Goal: Task Accomplishment & Management: Use online tool/utility

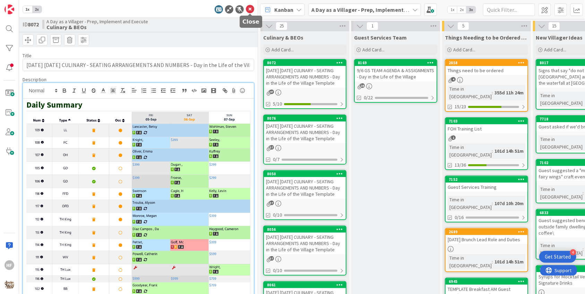
click at [251, 10] on icon at bounding box center [250, 9] width 8 height 8
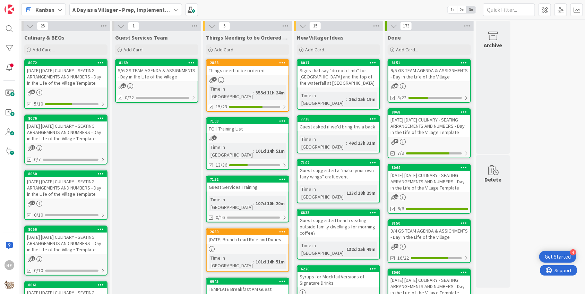
click at [75, 130] on div "[DATE] [DATE] CULINARY - SEATING ARRANGEMENTS AND NUMBERS - Day in the Life of …" at bounding box center [66, 132] width 82 height 22
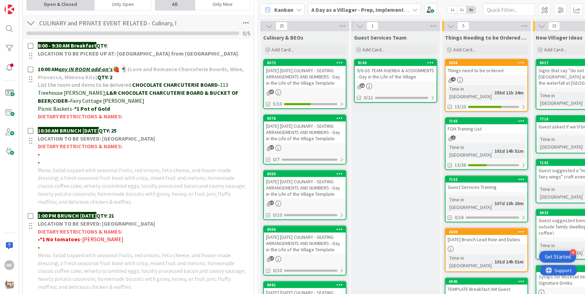
scroll to position [205, 0]
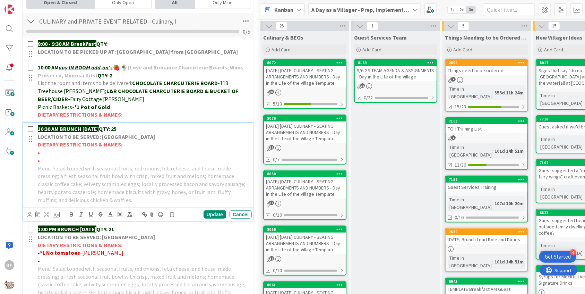
click at [159, 123] on div "10:30 AM BRUNCH [DATE] QTY: 25 LOCATION TO BE SERVED: Willows Landing DIETARY R…" at bounding box center [143, 164] width 217 height 83
click at [156, 127] on p "10:30 AM BRUNCH [DATE] QTY: 25" at bounding box center [143, 129] width 211 height 8
click at [219, 215] on div "Update" at bounding box center [215, 214] width 23 height 8
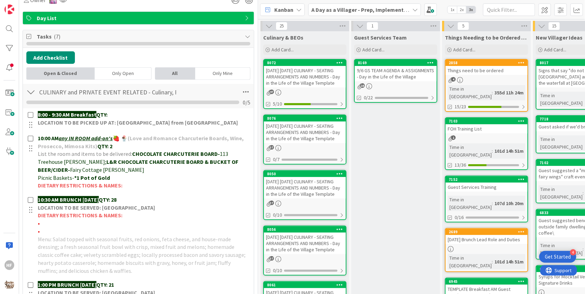
scroll to position [0, 0]
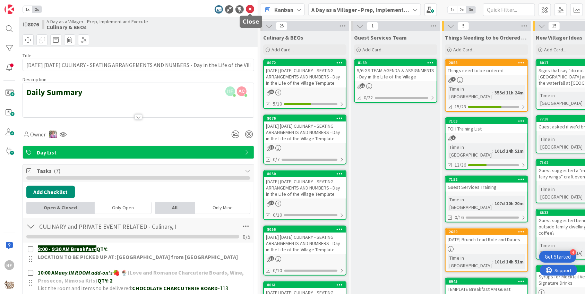
click at [249, 12] on icon at bounding box center [250, 9] width 8 height 8
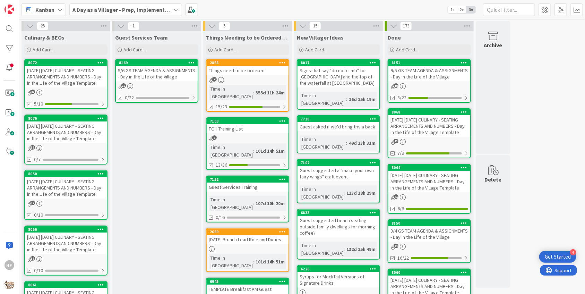
click at [89, 181] on div "[DATE] [DATE] CULINARY - SEATING ARRANGEMENTS AND NUMBERS - Day in the Life of …" at bounding box center [66, 188] width 82 height 22
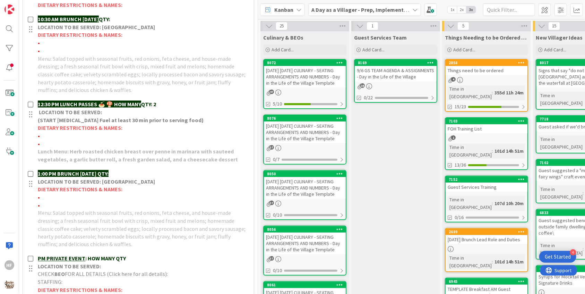
scroll to position [433, 0]
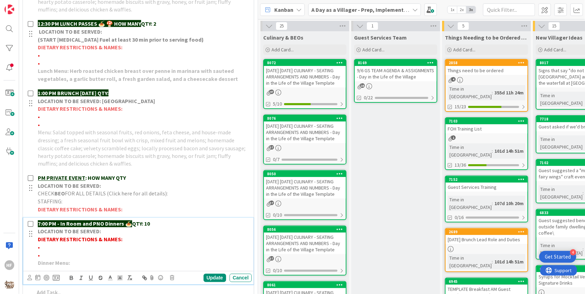
click at [82, 246] on p "•" at bounding box center [143, 248] width 211 height 8
click at [101, 251] on p "•" at bounding box center [143, 255] width 211 height 8
drag, startPoint x: 101, startPoint y: 253, endPoint x: 36, endPoint y: 246, distance: 65.6
click at [36, 246] on div "7:00 PM - In Room and PNO Dinners 🍝 QTY: 10 LOCATION TO BE SERVED: DIETARY REST…" at bounding box center [143, 243] width 217 height 51
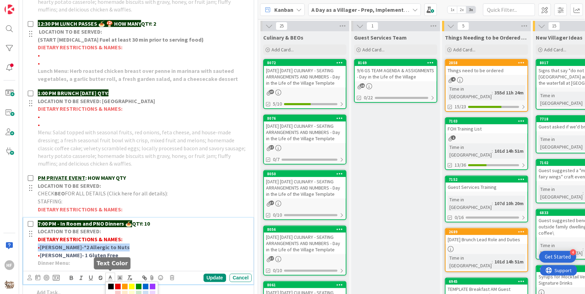
click at [112, 277] on icon at bounding box center [110, 278] width 6 height 6
click at [117, 284] on span at bounding box center [118, 287] width 6 height 6
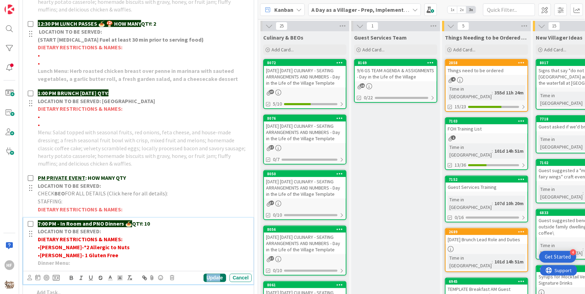
click at [220, 274] on div "Update" at bounding box center [215, 278] width 23 height 8
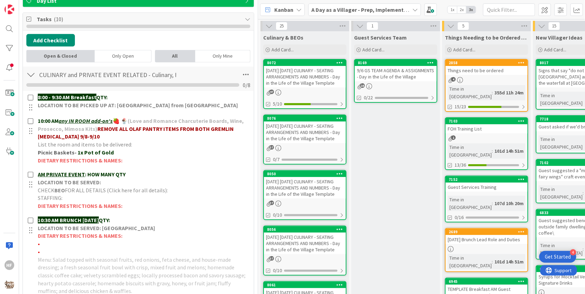
scroll to position [0, 0]
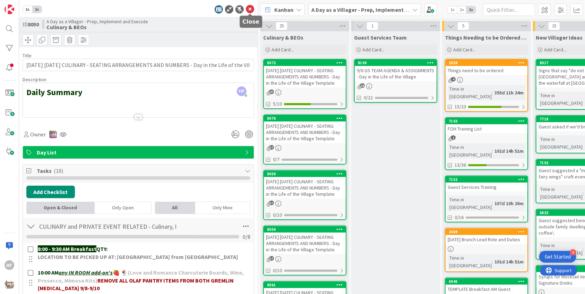
click at [250, 7] on icon at bounding box center [250, 9] width 8 height 8
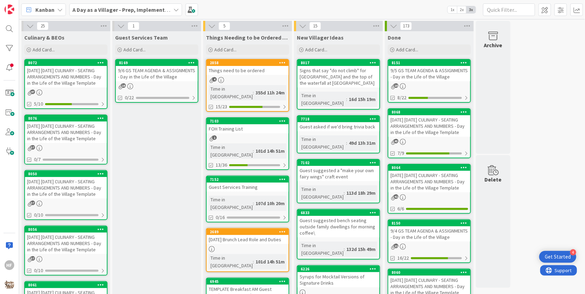
click at [75, 250] on div "[DATE] [DATE] CULINARY - SEATING ARRANGEMENTS AND NUMBERS - Day in the Life of …" at bounding box center [66, 243] width 82 height 22
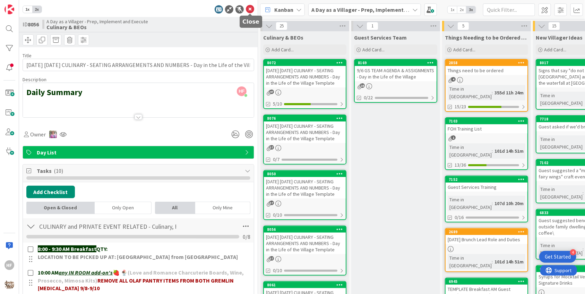
click at [248, 10] on icon at bounding box center [250, 9] width 8 height 8
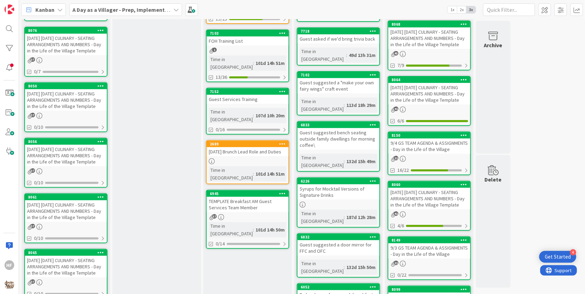
click at [74, 219] on div "[DATE] [DATE] CULINARY - SEATING ARRANGEMENTS AND NUMBERS - Day in the Life of …" at bounding box center [66, 211] width 82 height 22
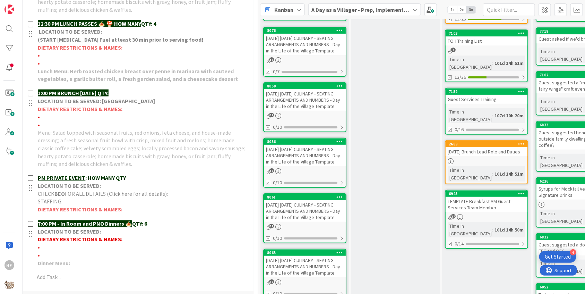
scroll to position [416, 0]
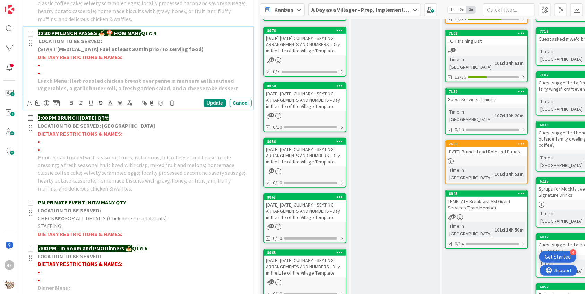
click at [118, 61] on p "•" at bounding box center [143, 65] width 211 height 8
click at [67, 63] on span "Goya- Dairy free" at bounding box center [59, 64] width 38 height 7
click at [112, 100] on icon at bounding box center [110, 103] width 6 height 6
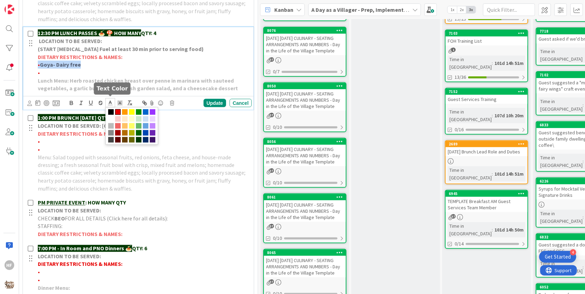
click at [117, 111] on span at bounding box center [118, 112] width 6 height 6
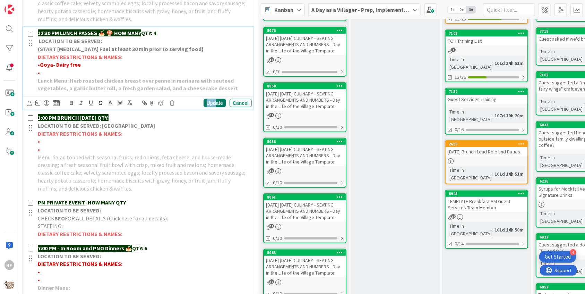
click at [217, 101] on div "Update" at bounding box center [215, 103] width 23 height 8
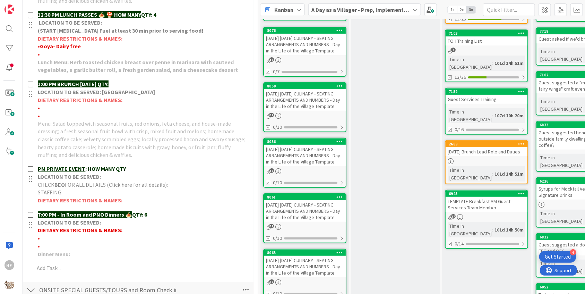
scroll to position [434, 0]
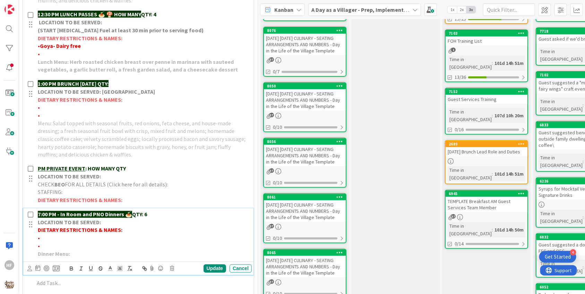
click at [87, 242] on p "•" at bounding box center [143, 246] width 211 height 8
click at [85, 231] on strong "DIETARY RESTRICTIONS & NAMES:" at bounding box center [80, 230] width 85 height 7
click at [85, 232] on p "DIETARY RESTRICTIONS & NAMES:" at bounding box center [143, 230] width 211 height 8
click at [85, 234] on p "•" at bounding box center [143, 238] width 211 height 8
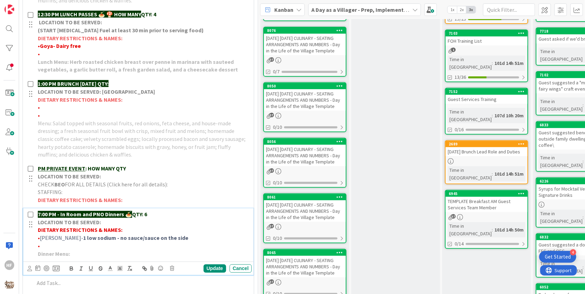
click at [83, 238] on strong "1 low sodium - no sauce/sauce on the side" at bounding box center [135, 237] width 105 height 7
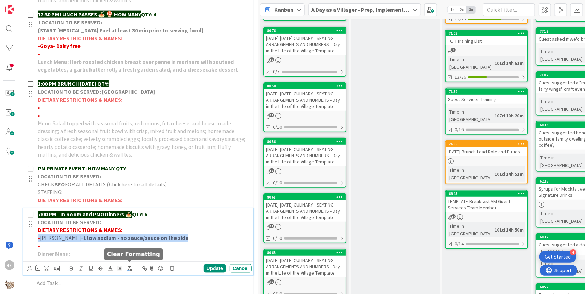
click at [131, 266] on icon "button" at bounding box center [130, 268] width 6 height 6
click at [74, 269] on icon "button" at bounding box center [71, 268] width 6 height 6
click at [109, 266] on polyline at bounding box center [110, 267] width 2 height 3
click at [120, 278] on span at bounding box center [131, 291] width 53 height 37
click at [118, 276] on span at bounding box center [118, 278] width 6 height 6
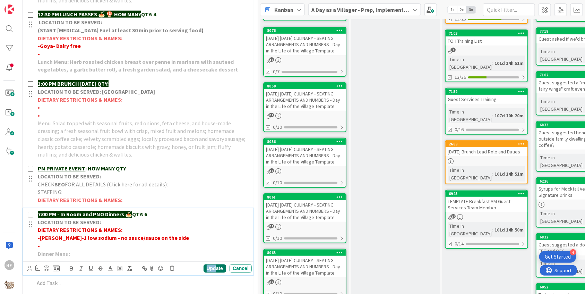
click at [216, 266] on div "Update" at bounding box center [215, 268] width 23 height 8
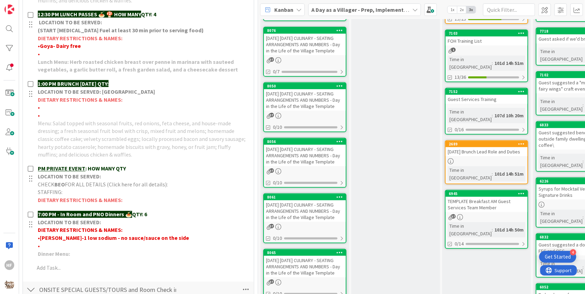
scroll to position [0, 0]
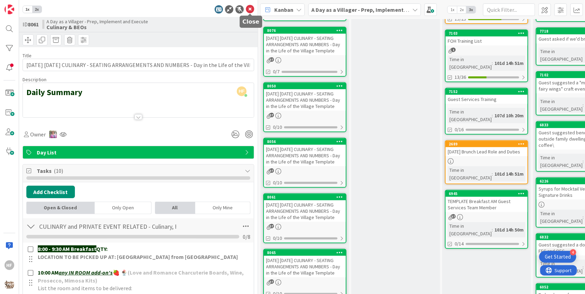
click at [250, 9] on icon at bounding box center [250, 9] width 8 height 8
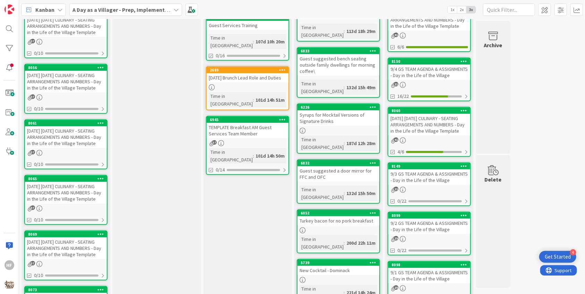
click at [66, 196] on div "[DATE] [DATE] CULINARY - SEATING ARRANGEMENTS AND NUMBERS - Day in the Life of …" at bounding box center [66, 193] width 82 height 22
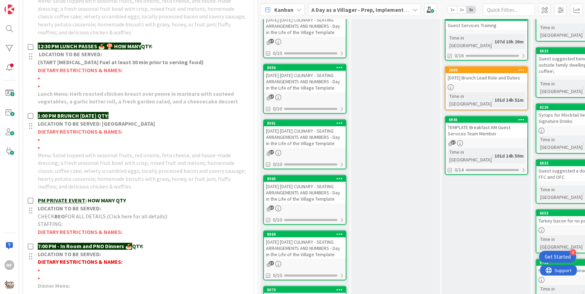
scroll to position [402, 0]
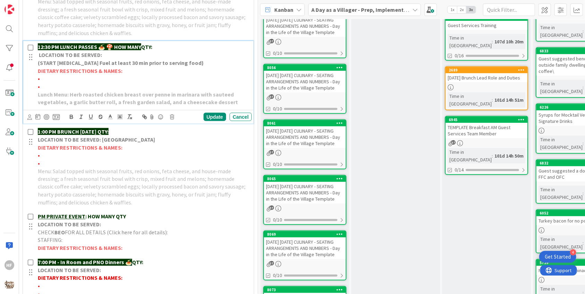
click at [174, 51] on p "12:30 PM LUNCH PASSES 🍝 🍄 HOW MANY QTY:" at bounding box center [143, 47] width 211 height 8
click at [161, 266] on p "7:00 PM - In Room and PNO Dinners 🍝 QTY:" at bounding box center [143, 262] width 211 height 8
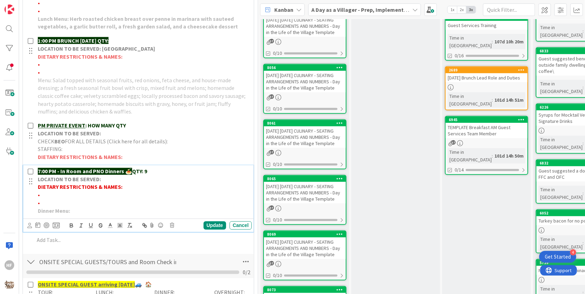
scroll to position [493, 0]
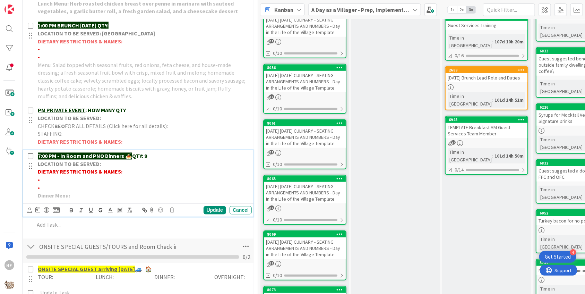
click at [72, 184] on p "•" at bounding box center [143, 180] width 211 height 8
click at [85, 183] on span "[PERSON_NAME]- 2 [MEDICAL_DATA]" at bounding box center [84, 179] width 89 height 7
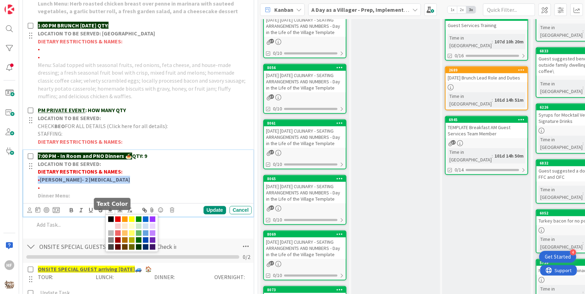
click at [109, 211] on polyline at bounding box center [110, 209] width 2 height 3
click at [119, 222] on span at bounding box center [118, 219] width 6 height 6
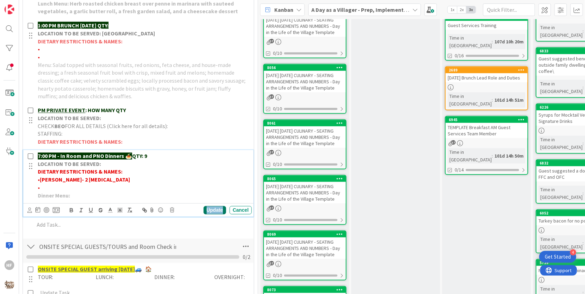
click at [211, 214] on div "Update" at bounding box center [215, 210] width 23 height 8
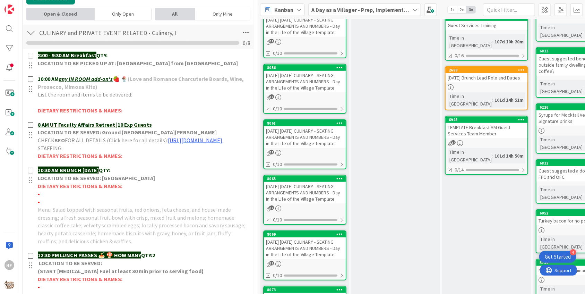
scroll to position [0, 0]
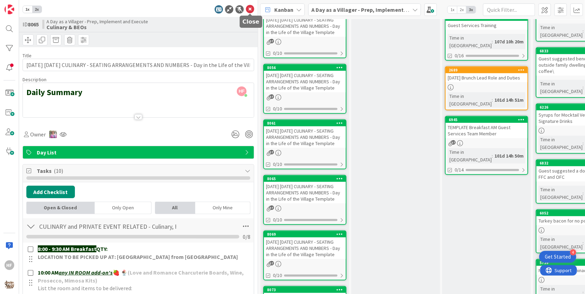
click at [247, 10] on icon at bounding box center [250, 9] width 8 height 8
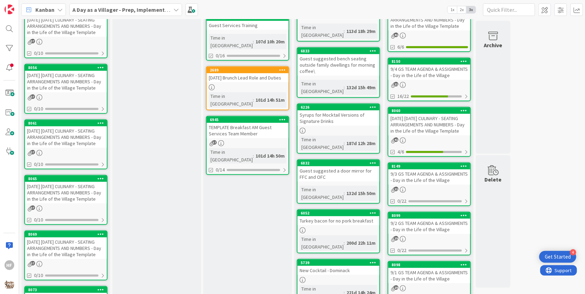
click at [81, 259] on div "[DATE] [DATE] CULINARY - SEATING ARRANGEMENTS AND NUMBERS - Day in the Life of …" at bounding box center [66, 248] width 82 height 22
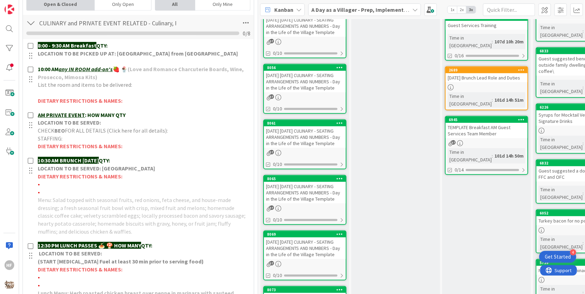
scroll to position [212, 0]
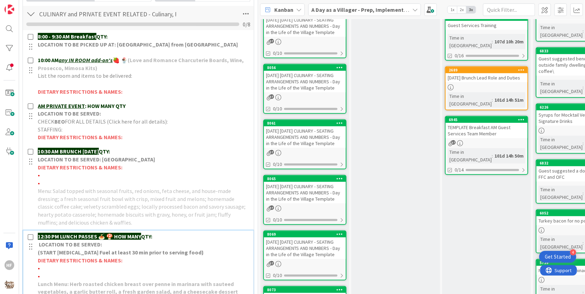
click at [156, 232] on p "12:30 PM LUNCH PASSES 🍝 🍄 HOW MANY QTY:" at bounding box center [143, 236] width 211 height 8
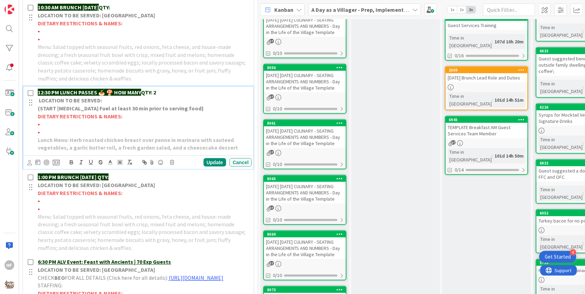
scroll to position [481, 0]
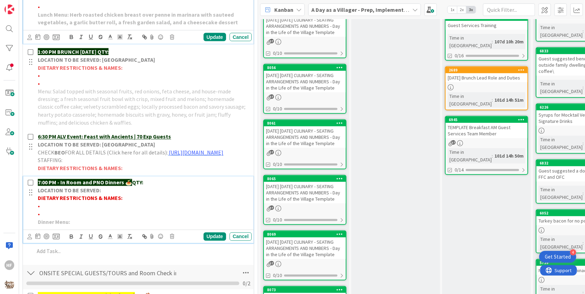
click at [194, 182] on div "7:00 PM - In Room and PNO Dinners 🍝 QTY: LOCATION TO BE SERVED: DIETARY RESTRIC…" at bounding box center [143, 202] width 217 height 51
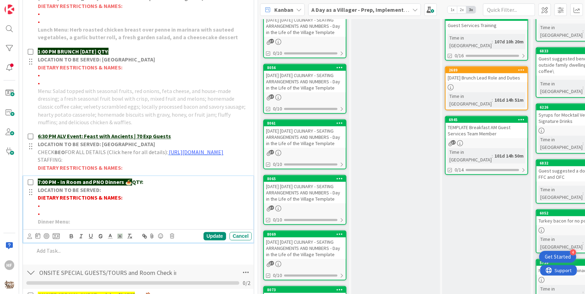
click at [186, 185] on p "7:00 PM - In Room and PNO Dinners 🍝 QTY:" at bounding box center [143, 182] width 211 height 8
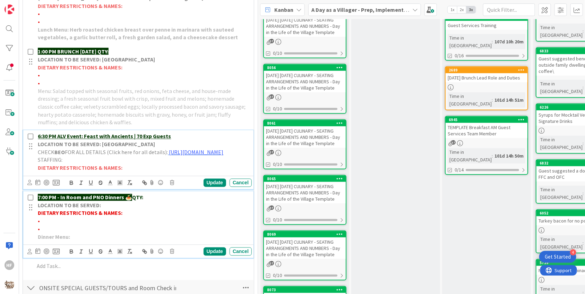
scroll to position [481, 0]
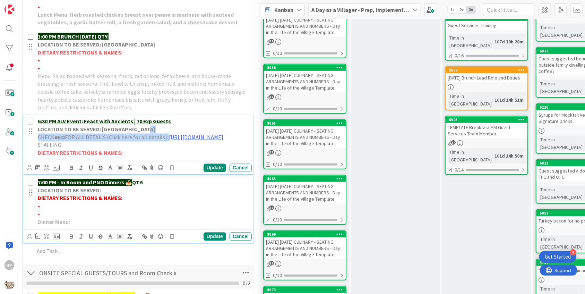
drag, startPoint x: 172, startPoint y: 134, endPoint x: 140, endPoint y: 125, distance: 33.6
click at [140, 125] on div "6:30 PM ALV Event: Feast with Ancients | 70 Exp Guests LOCATION TO BE SERVED: V…" at bounding box center [143, 138] width 217 height 44
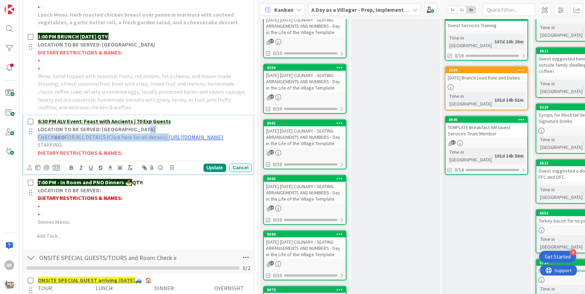
drag, startPoint x: 177, startPoint y: 116, endPoint x: 137, endPoint y: 119, distance: 40.4
click at [137, 119] on p "6:30 PM ALV Event: Feast with Ancients | 70 Exp Guests" at bounding box center [143, 122] width 211 height 8
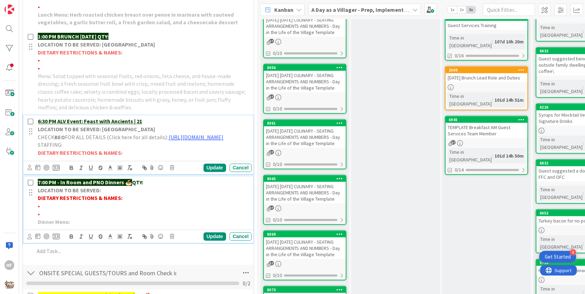
click at [171, 192] on p "LOCATION TO BE SERVED:" at bounding box center [143, 191] width 211 height 8
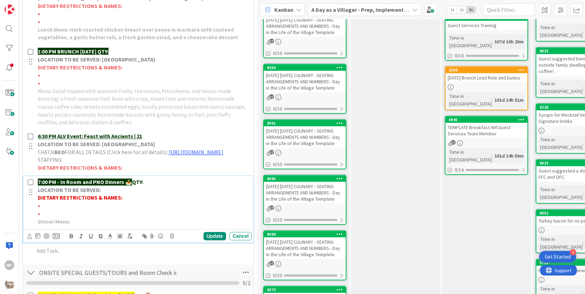
click at [168, 186] on p "7:00 PM - In Room and PNO Dinners 🍝 QTY:" at bounding box center [143, 182] width 211 height 8
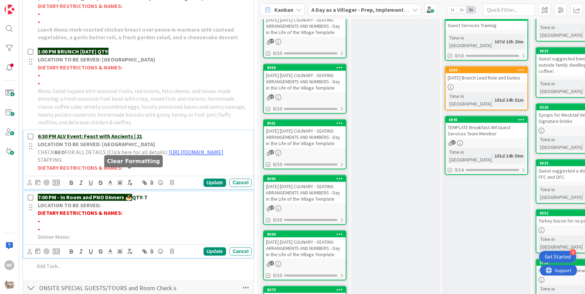
scroll to position [481, 0]
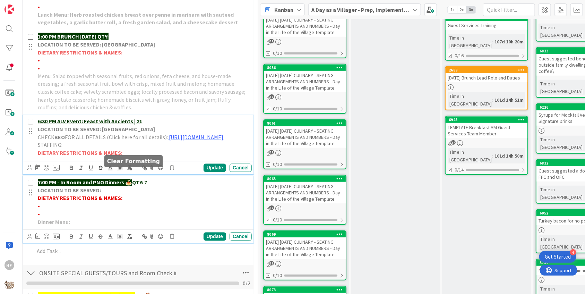
click at [133, 174] on div "6:30 PM ALV Event: Feast with Ancients | 21 LOCATION TO BE SERVED: Village Gard…" at bounding box center [138, 145] width 230 height 59
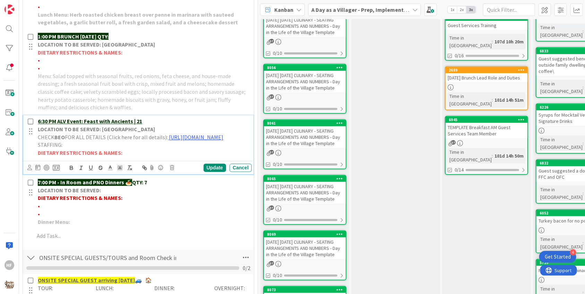
click at [134, 157] on p "DIETARY RESTRICTIONS & NAMES:" at bounding box center [143, 153] width 211 height 8
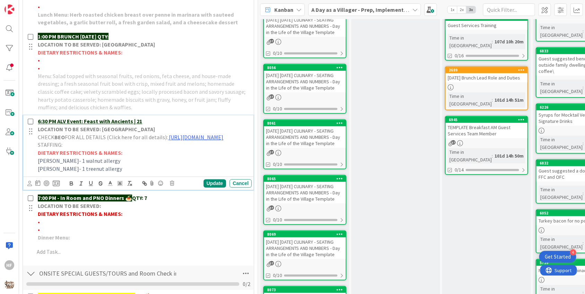
click at [79, 172] on span "[PERSON_NAME]- 1 treenut allergy" at bounding box center [80, 168] width 84 height 7
drag, startPoint x: 111, startPoint y: 173, endPoint x: 36, endPoint y: 165, distance: 75.1
click at [36, 165] on div "6:30 PM ALV Event: Feast with Ancients | 21 LOCATION TO BE SERVED: Village Gard…" at bounding box center [143, 145] width 217 height 59
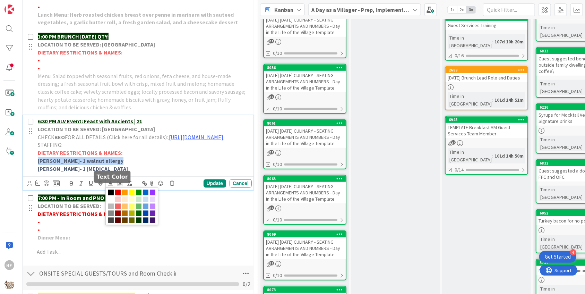
click at [110, 187] on icon at bounding box center [110, 183] width 6 height 6
click at [118, 195] on span at bounding box center [118, 193] width 6 height 6
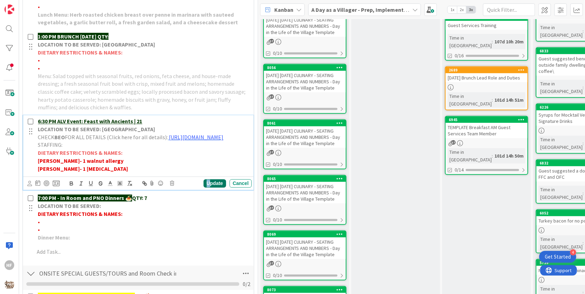
click at [209, 187] on div "Update" at bounding box center [215, 183] width 23 height 8
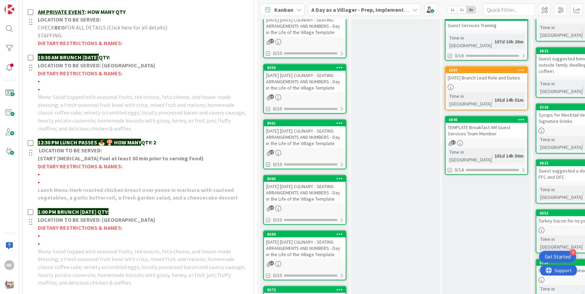
scroll to position [0, 0]
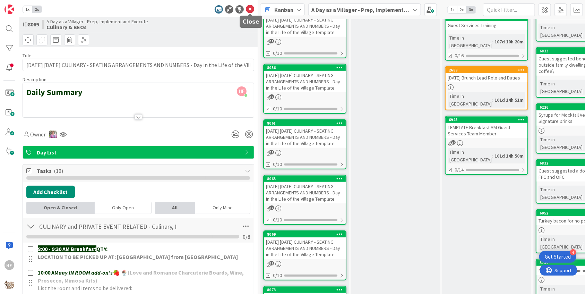
click at [249, 10] on icon at bounding box center [250, 9] width 8 height 8
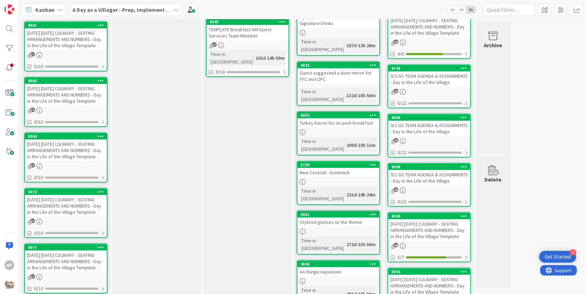
click at [84, 216] on div "[DATE] [DATE] CULINARY - SEATING ARRANGEMENTS AND NUMBERS - Day in the Life of …" at bounding box center [66, 206] width 82 height 22
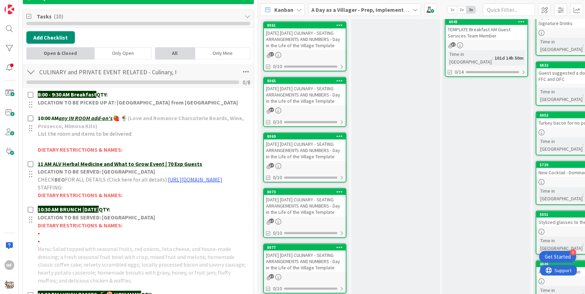
scroll to position [227, 0]
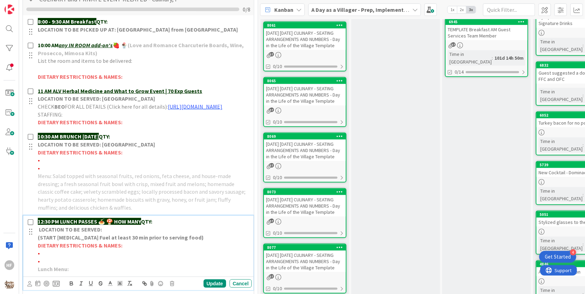
click at [167, 224] on p "12:30 PM LUNCH PASSES 🍝 🍄 HOW MANY QTY:" at bounding box center [143, 221] width 211 height 8
click at [167, 225] on p "12:30 PM LUNCH PASSES 🍝 🍄 HOW MANY QTY:" at bounding box center [143, 221] width 211 height 8
click at [221, 288] on div "Update" at bounding box center [215, 283] width 23 height 8
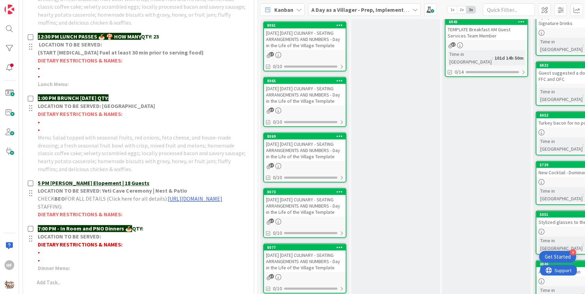
scroll to position [428, 0]
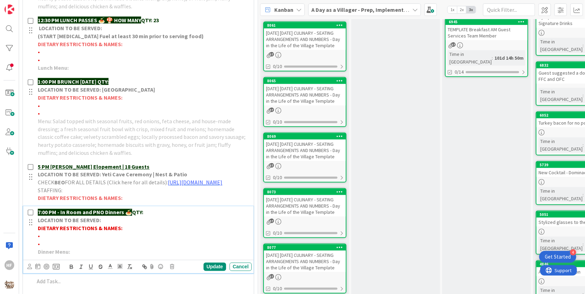
click at [153, 216] on p "7:00 PM - In Room and PNO Dinners 🍝 QTY:" at bounding box center [143, 212] width 211 height 8
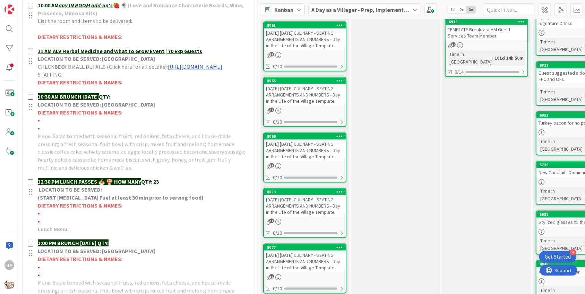
scroll to position [239, 0]
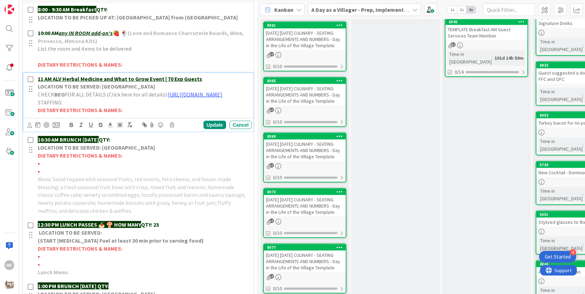
drag, startPoint x: 214, startPoint y: 74, endPoint x: 166, endPoint y: 76, distance: 47.9
click at [166, 76] on p "11 AM ALV Herbal Medicine and What to Grow Event | 70 Exp Guests" at bounding box center [143, 79] width 211 height 8
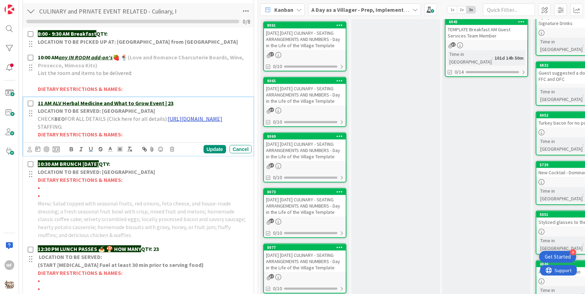
scroll to position [258, 0]
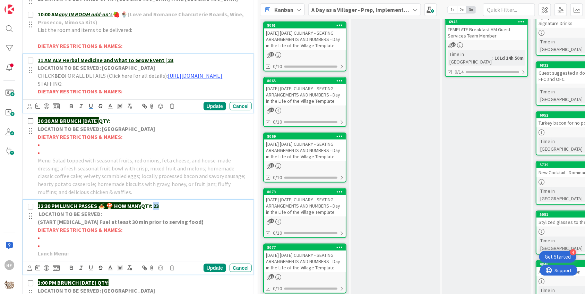
drag, startPoint x: 166, startPoint y: 208, endPoint x: 153, endPoint y: 212, distance: 13.3
click at [153, 210] on p "12:30 PM LUNCH PASSES 🍝 🍄 HOW MANY QTY: 23" at bounding box center [143, 206] width 211 height 8
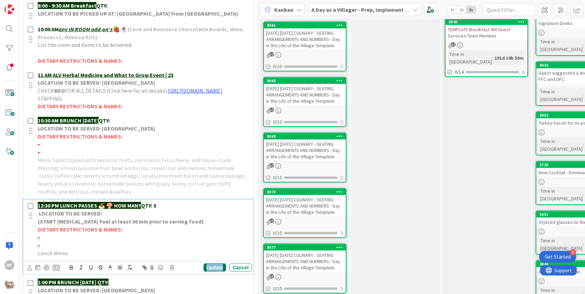
click at [217, 272] on div "Update" at bounding box center [215, 267] width 23 height 8
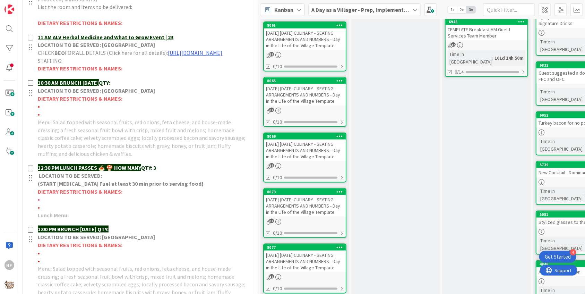
scroll to position [300, 0]
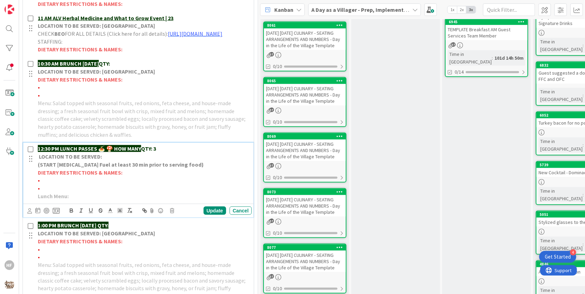
click at [86, 183] on p "•" at bounding box center [143, 180] width 211 height 8
click at [98, 190] on p "•" at bounding box center [143, 188] width 211 height 8
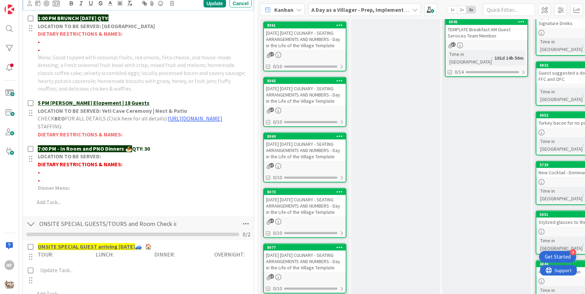
scroll to position [609, 0]
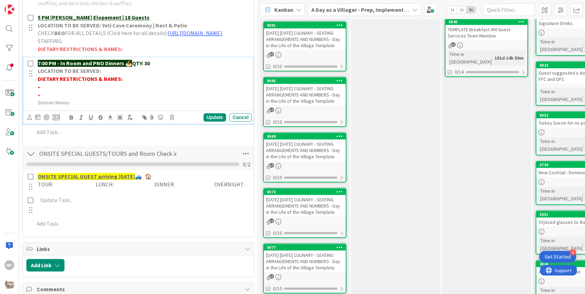
click at [106, 91] on p "•" at bounding box center [143, 87] width 211 height 8
click at [102, 91] on p "• [PERSON_NAME] - 1 no beef (chicken is fine)" at bounding box center [143, 87] width 211 height 8
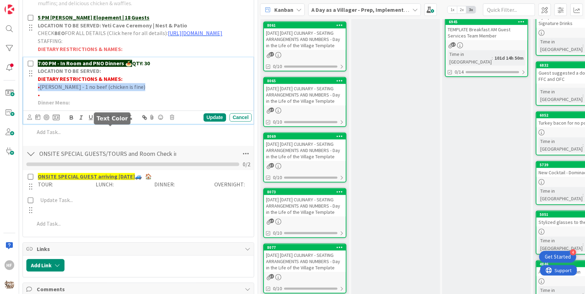
click at [109, 117] on line at bounding box center [110, 117] width 2 height 0
click at [117, 129] on span at bounding box center [118, 126] width 6 height 6
click at [210, 121] on div "Update" at bounding box center [215, 117] width 23 height 8
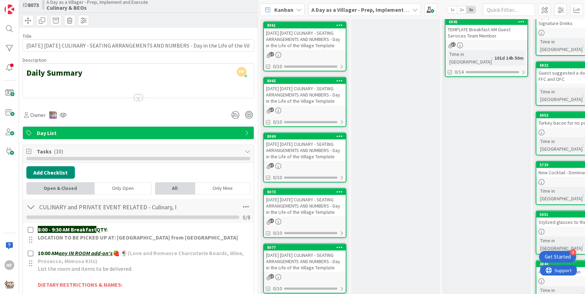
scroll to position [0, 0]
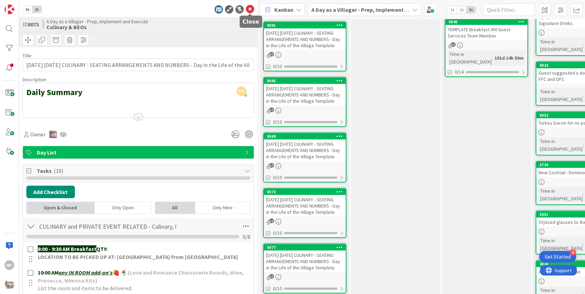
click at [252, 11] on icon at bounding box center [250, 9] width 8 height 8
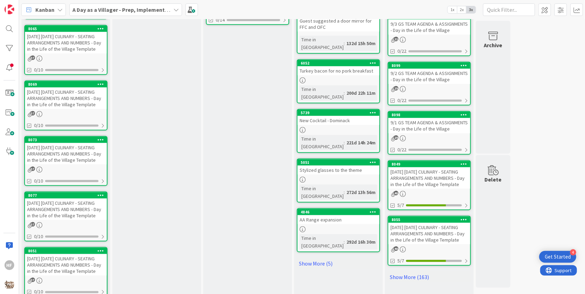
click at [59, 220] on div "[DATE] [DATE] CULINARY - SEATING ARRANGEMENTS AND NUMBERS - Day in the Life of …" at bounding box center [66, 209] width 82 height 22
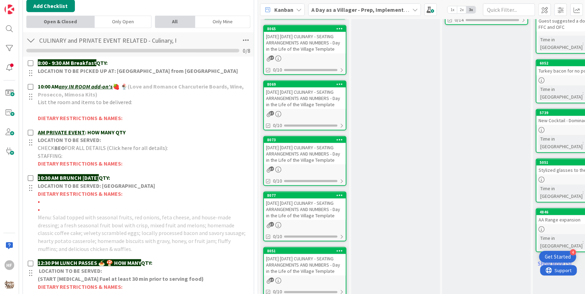
scroll to position [188, 0]
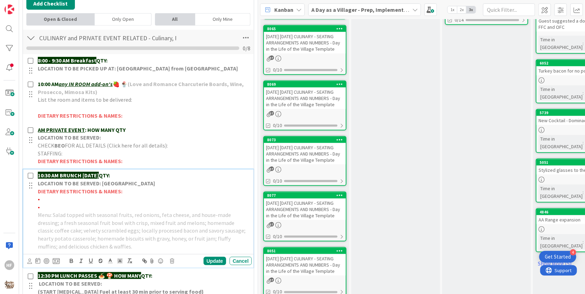
click at [140, 174] on p "10:30 AM BRUNCH [DATE] QTY:" at bounding box center [143, 175] width 211 height 8
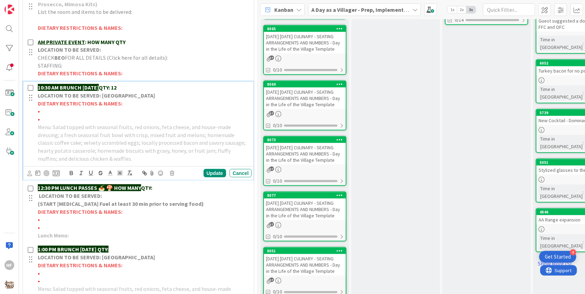
scroll to position [280, 0]
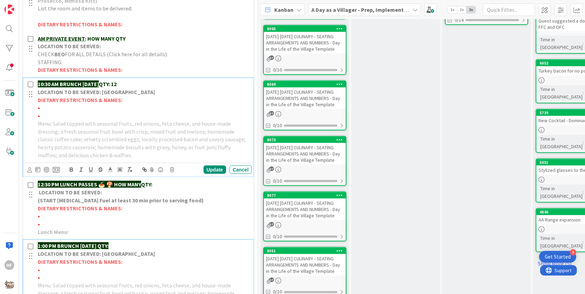
click at [155, 240] on div "1:00 PM BRUNCH [DATE] QTY: LOCATION TO BE SERVED: Willows Landing DIETARY RESTR…" at bounding box center [143, 281] width 217 height 83
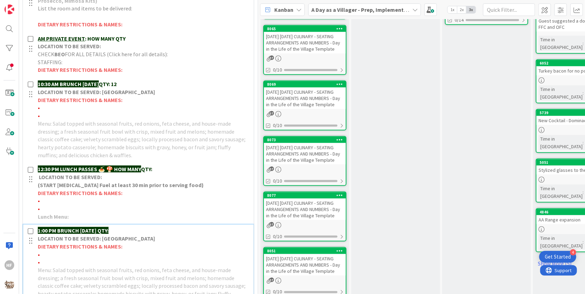
scroll to position [264, 0]
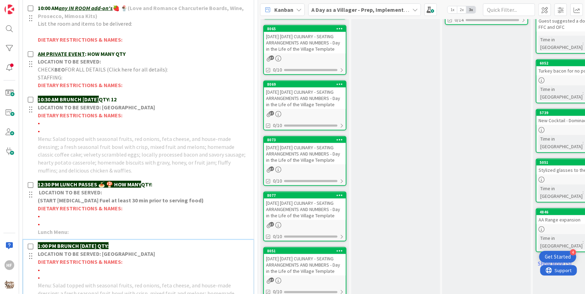
click at [155, 242] on p "1:00 PM BRUNCH [DATE] QTY:" at bounding box center [143, 246] width 211 height 8
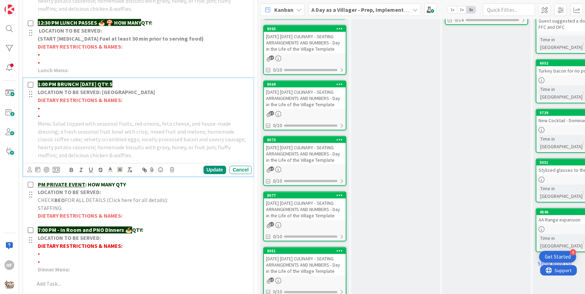
scroll to position [431, 0]
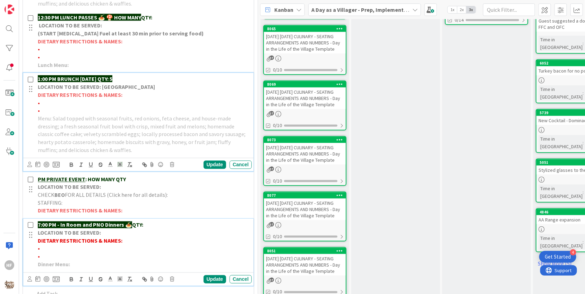
click at [176, 221] on p "7:00 PM - In Room and PNO Dinners 🍝 QTY:" at bounding box center [143, 225] width 211 height 8
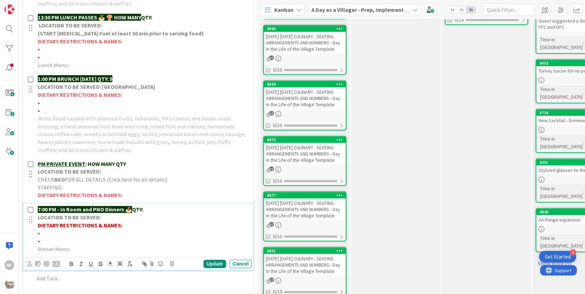
scroll to position [416, 0]
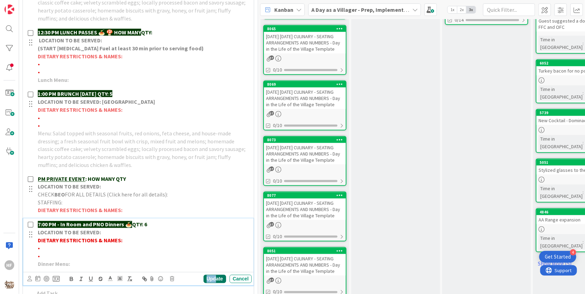
click at [217, 275] on div "Update" at bounding box center [215, 279] width 23 height 8
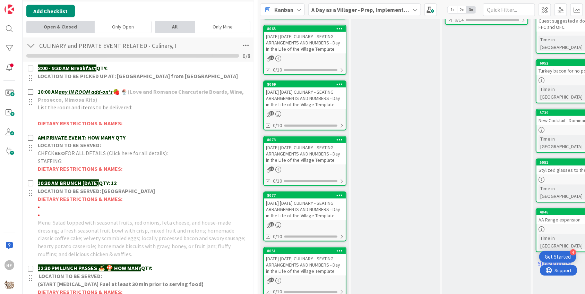
scroll to position [0, 0]
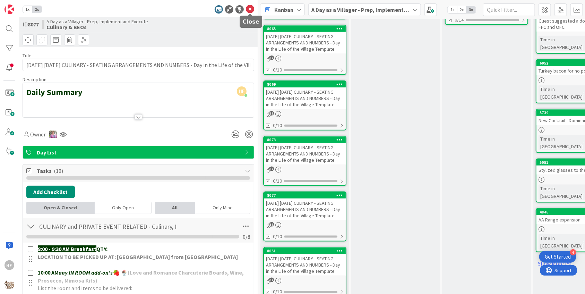
click at [248, 11] on icon at bounding box center [250, 9] width 8 height 8
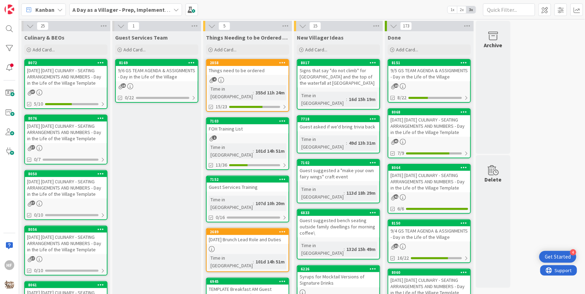
click at [88, 128] on div "[DATE] [DATE] CULINARY - SEATING ARRANGEMENTS AND NUMBERS - Day in the Life of …" at bounding box center [66, 132] width 82 height 22
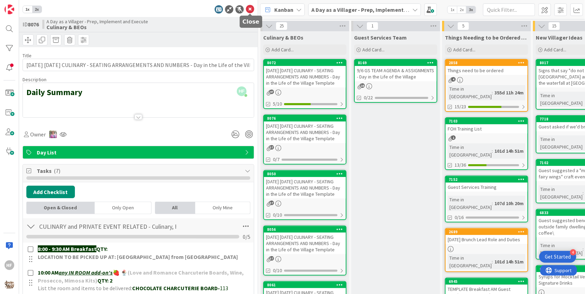
click at [249, 7] on icon at bounding box center [250, 9] width 8 height 8
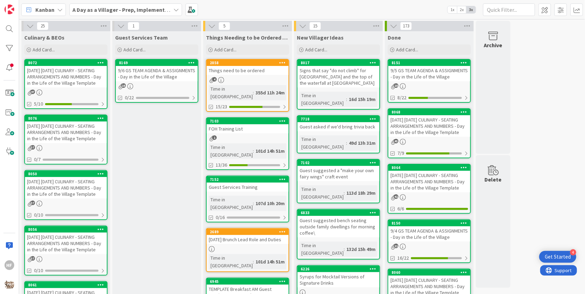
click at [160, 75] on div "9/6 GS TEAM AGENDA & ASSIGNMENTS - Day in the Life of the Village" at bounding box center [157, 73] width 82 height 15
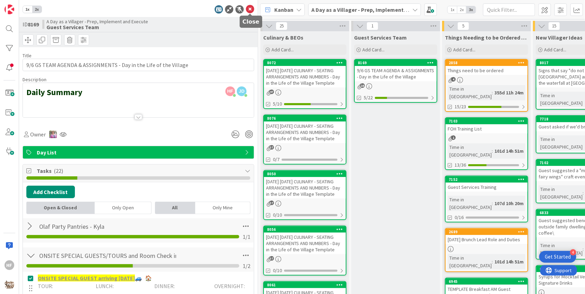
scroll to position [1, 0]
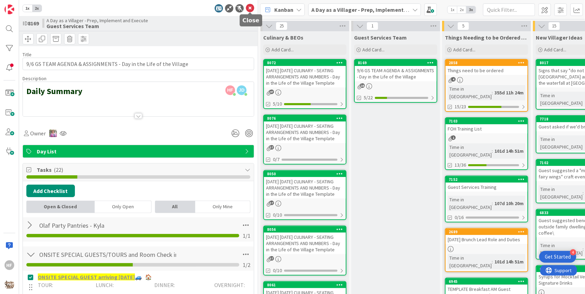
click at [247, 8] on icon at bounding box center [250, 8] width 8 height 8
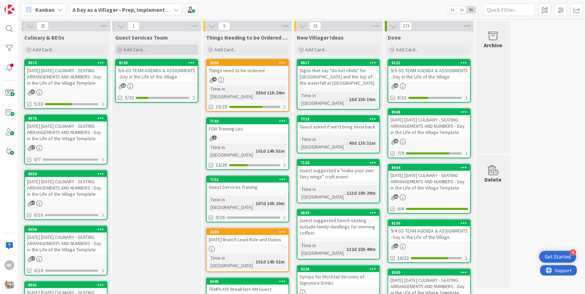
click at [169, 46] on div "Add Card..." at bounding box center [156, 49] width 83 height 10
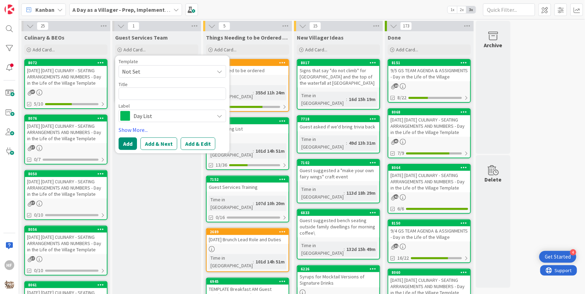
click at [157, 70] on span "Not Set" at bounding box center [165, 71] width 87 height 9
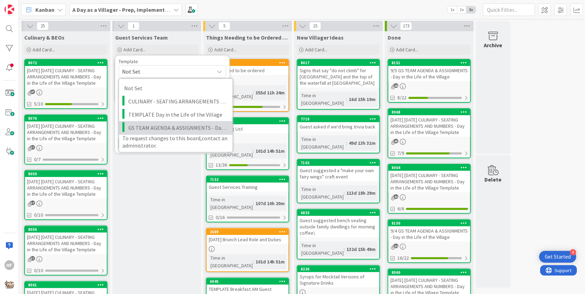
click at [157, 131] on span "GS TEAM AGENDA & ASSIGNMENTS - Day in the Life of the Village" at bounding box center [177, 127] width 99 height 9
type textarea "x"
type textarea "GS TEAM AGENDA & ASSIGNMENTS - Day in the Life of the Village"
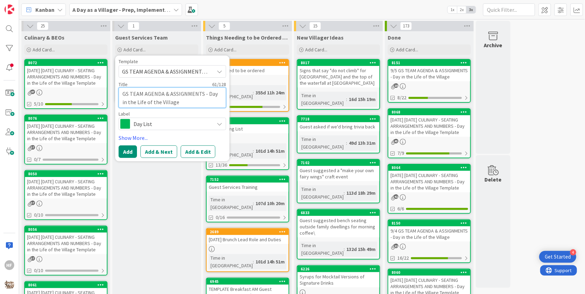
click at [123, 93] on textarea "GS TEAM AGENDA & ASSIGNMENTS - Day in the Life of the Village" at bounding box center [173, 97] width 108 height 20
type textarea "x"
type textarea "9GS TEAM AGENDA & ASSIGNMENTS - Day in the Life of the Village"
type textarea "x"
type textarea "9/GS TEAM AGENDA & ASSIGNMENTS - Day in the Life of the Village"
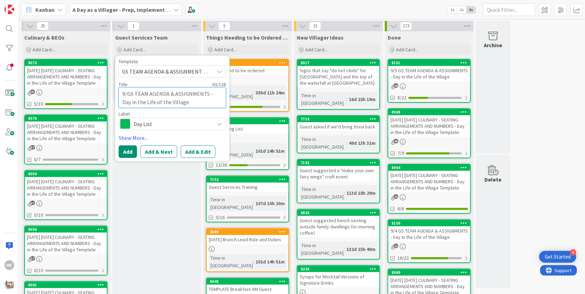
type textarea "x"
type textarea "9/7GS TEAM AGENDA & ASSIGNMENTS - Day in the Life of the Village"
type textarea "x"
type textarea "9/7bGS TEAM AGENDA & ASSIGNMENTS - Day in the Life of the Village"
type textarea "x"
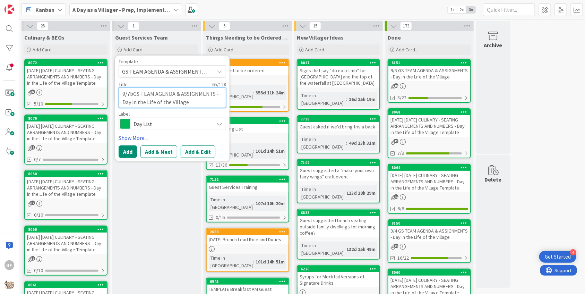
type textarea "9/7GS TEAM AGENDA & ASSIGNMENTS - Day in the Life of the Village"
type textarea "x"
type textarea "9/7 GS TEAM AGENDA & ASSIGNMENTS - Day in the Life of the Village"
click at [131, 153] on button "Add" at bounding box center [128, 151] width 18 height 12
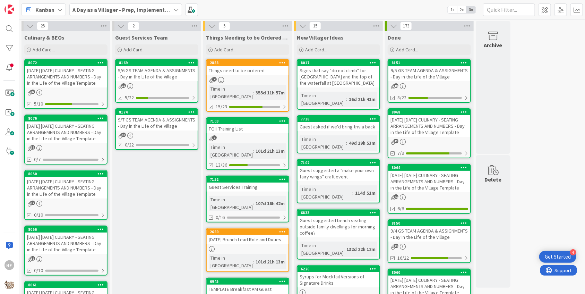
click at [155, 128] on div "9/7 GS TEAM AGENDA & ASSIGNMENTS - Day in the Life of the Village" at bounding box center [157, 122] width 82 height 15
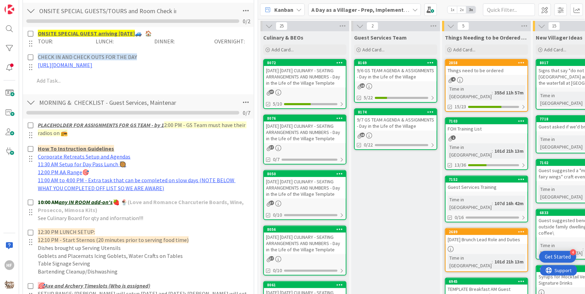
scroll to position [331, 0]
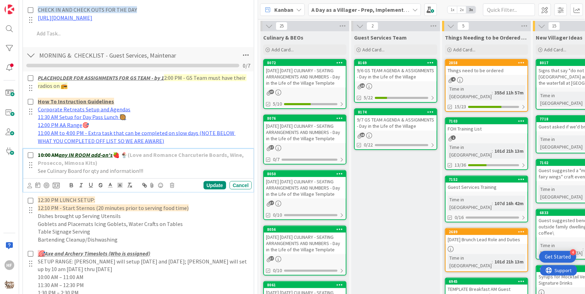
click at [164, 163] on p "10:00 AM any IN ROOM add-on's 🍓 🍨 (Love and Romance Charcuterie Boards, Wine, P…" at bounding box center [143, 159] width 211 height 16
click at [165, 171] on p "See Culinary Board for qty and information!!!" at bounding box center [143, 171] width 211 height 8
click at [156, 163] on p "10:00 AM any IN ROOM add-on's 🍓 🍨 (Love and Romance Charcuterie Boards, Wine, P…" at bounding box center [143, 159] width 211 height 16
drag, startPoint x: 135, startPoint y: 168, endPoint x: 98, endPoint y: 169, distance: 36.8
click at [98, 166] on span "113 (Treehouse - King 113 )- choco char board" at bounding box center [151, 162] width 108 height 7
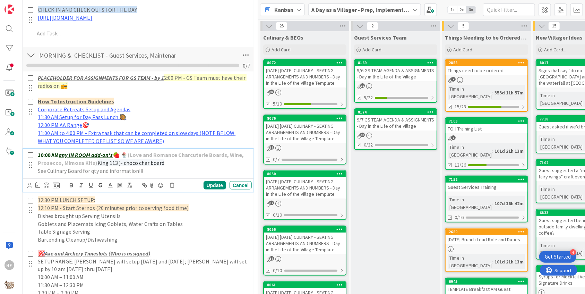
click at [117, 166] on span "King 113 )- choco char board" at bounding box center [130, 162] width 67 height 7
click at [129, 166] on span "King 113 - choco char board" at bounding box center [129, 162] width 65 height 7
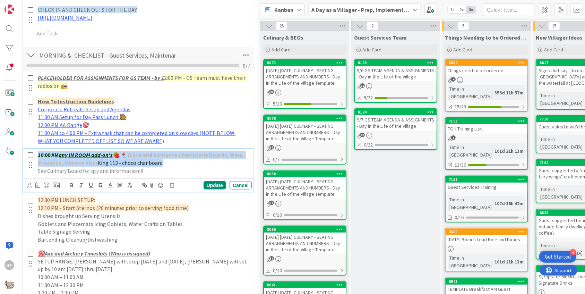
click at [129, 166] on span "King 113 - choco char board" at bounding box center [129, 162] width 65 height 7
click at [163, 167] on p "10:00 AM any IN ROOM add-on's 🍓 🍨 (Love and Romance Charcuterie Boards, Wine, P…" at bounding box center [143, 159] width 211 height 16
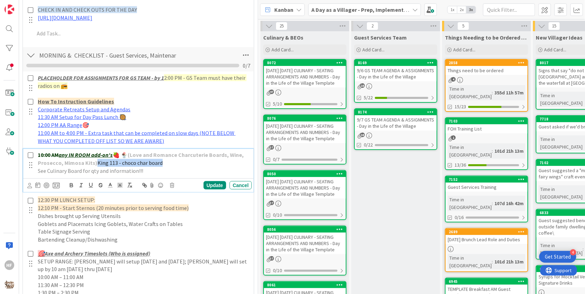
drag, startPoint x: 163, startPoint y: 170, endPoint x: 99, endPoint y: 166, distance: 64.3
click at [99, 166] on p "10:00 AM any IN ROOM add-on's 🍓 🍨 (Love and Romance Charcuterie Boards, Wine, P…" at bounding box center [143, 159] width 211 height 16
click at [131, 186] on icon "button" at bounding box center [130, 185] width 6 height 6
click at [112, 188] on icon at bounding box center [110, 185] width 6 height 6
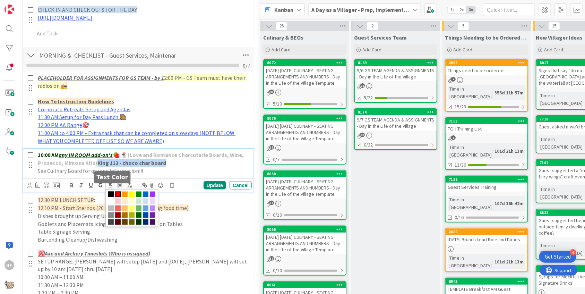
click at [118, 197] on span at bounding box center [118, 194] width 6 height 6
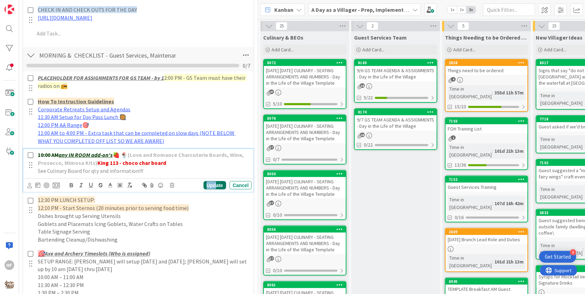
click at [216, 189] on div "Update" at bounding box center [215, 185] width 23 height 8
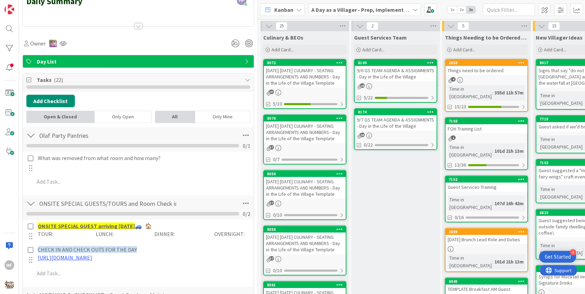
scroll to position [0, 0]
